Goal: Find specific page/section: Find specific page/section

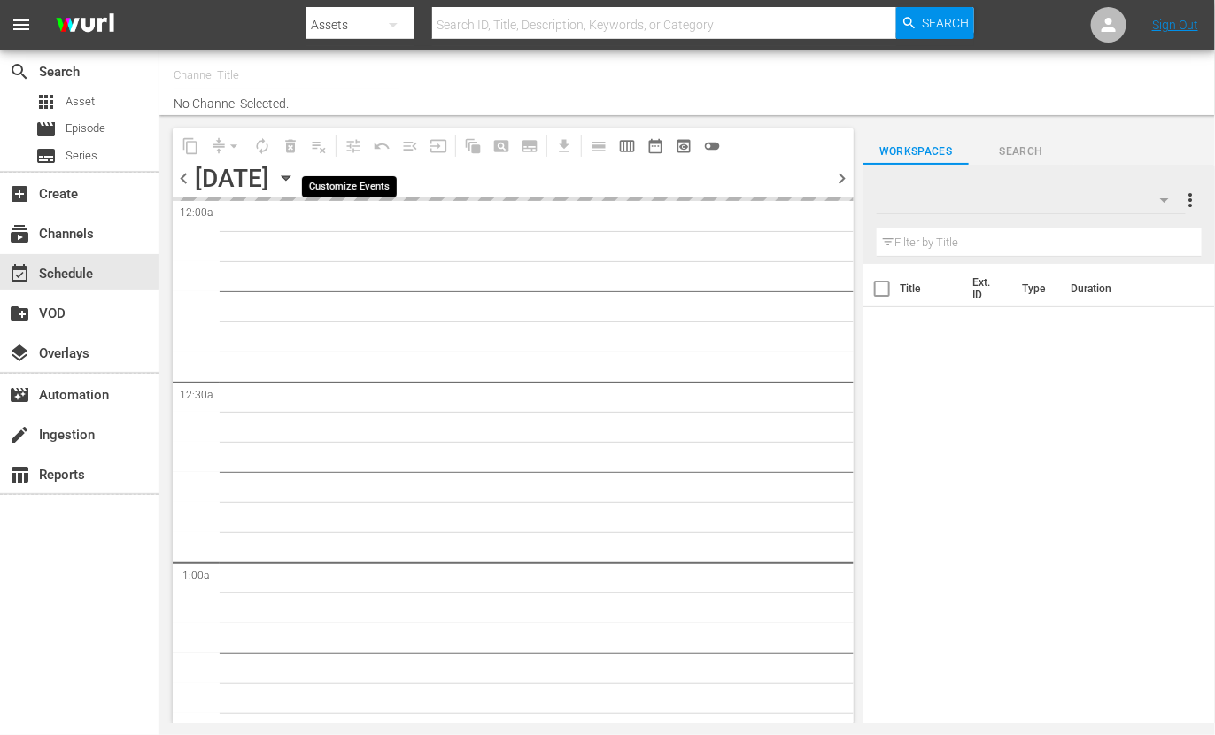
type input "Travelxp - DE (556)"
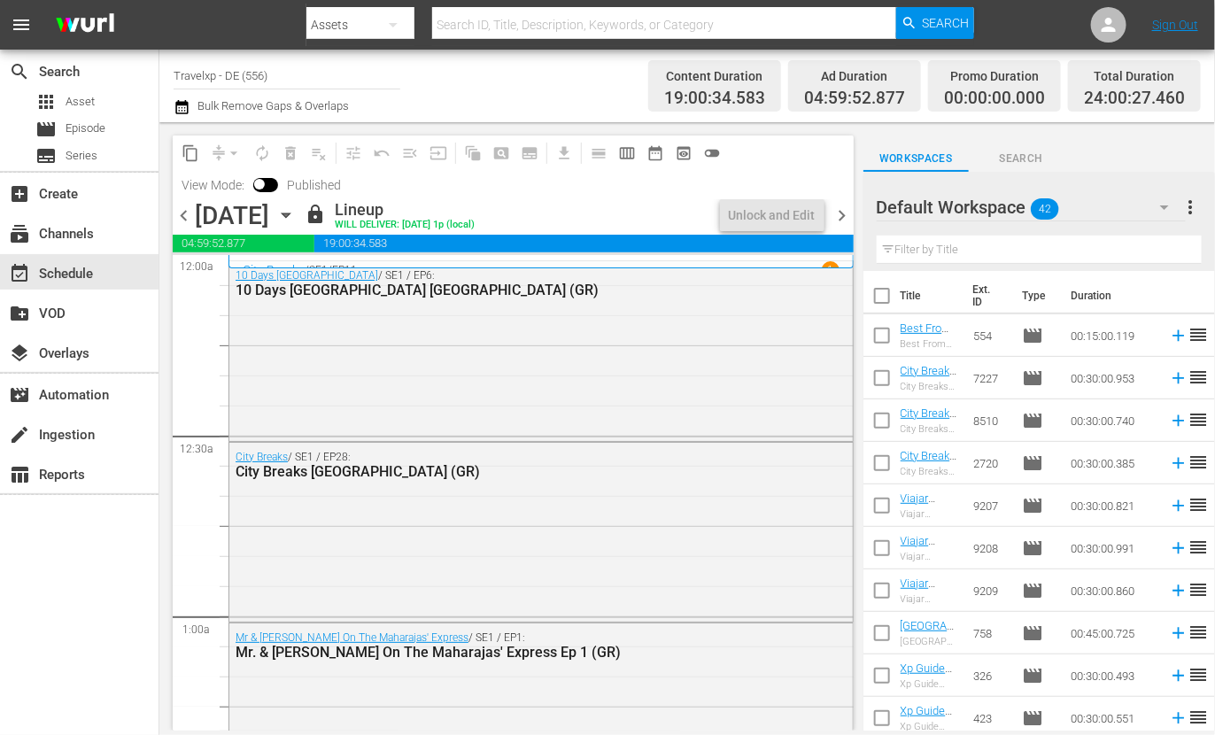
click at [844, 215] on span "chevron_right" at bounding box center [843, 216] width 22 height 22
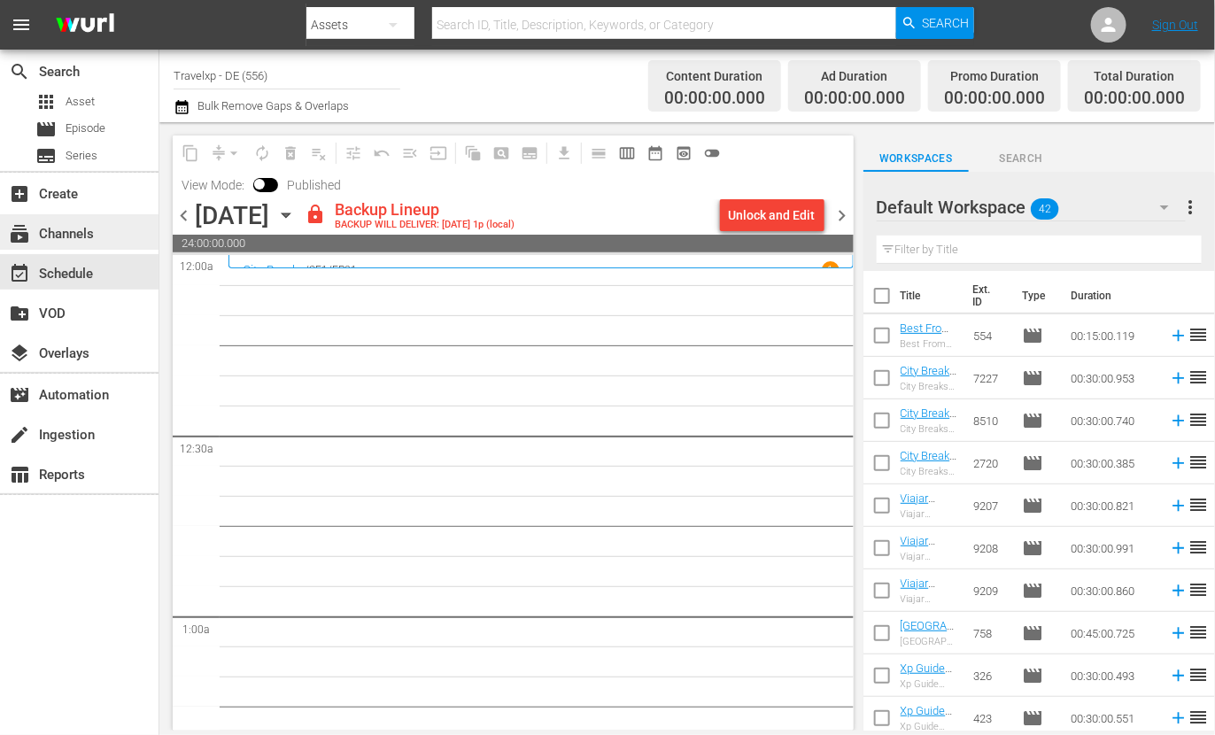
click at [84, 246] on div "subscriptions Channels" at bounding box center [79, 231] width 159 height 35
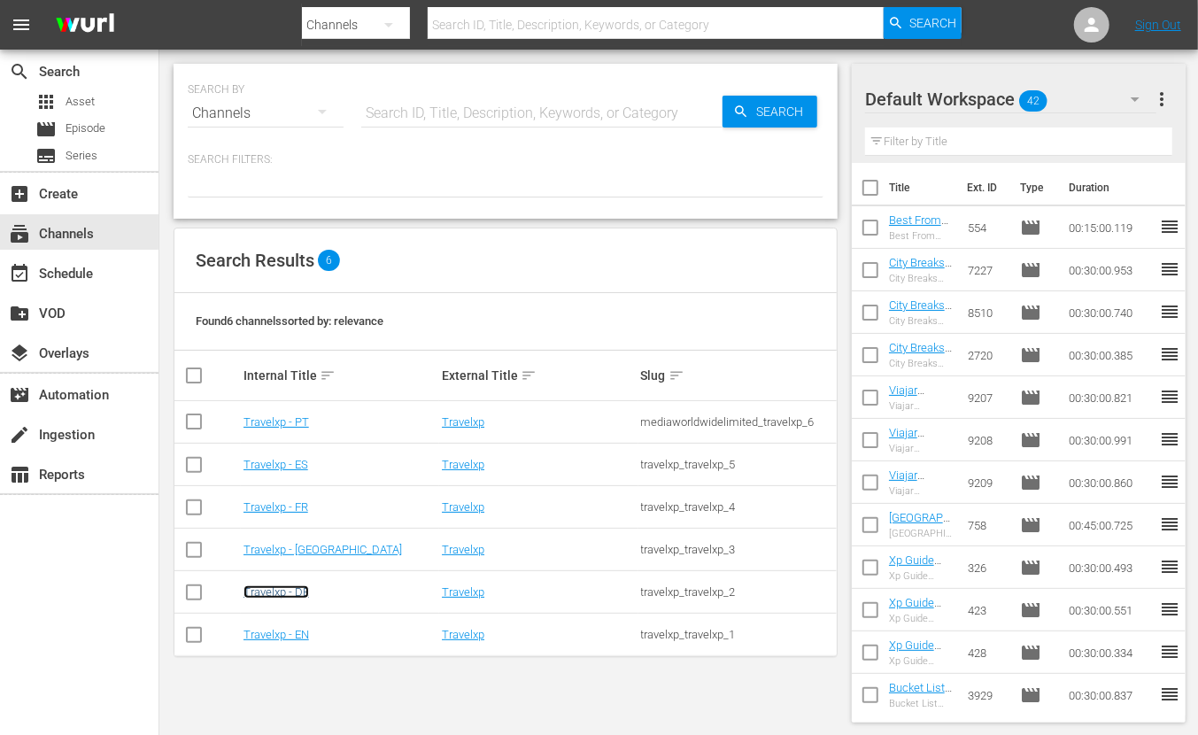
click at [281, 589] on link "Travelxp - DE" at bounding box center [277, 591] width 66 height 13
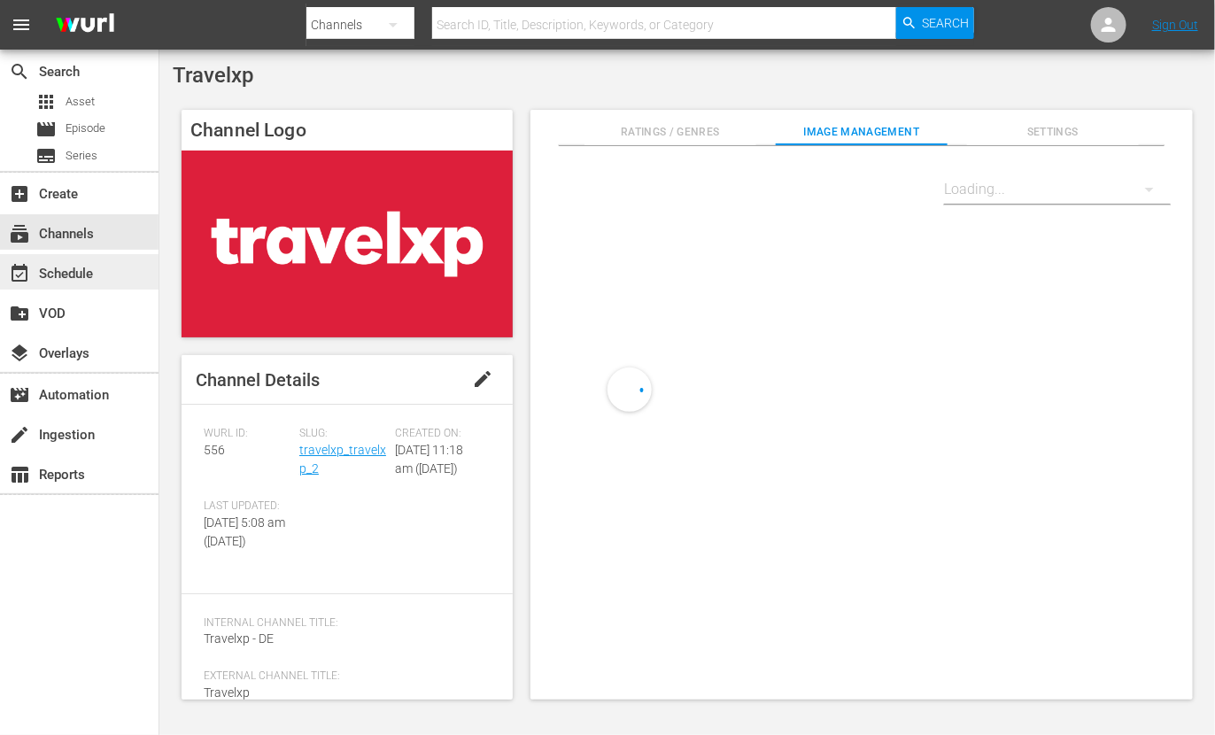
click at [84, 260] on div "event_available Schedule" at bounding box center [79, 271] width 159 height 35
